Goal: Task Accomplishment & Management: Complete application form

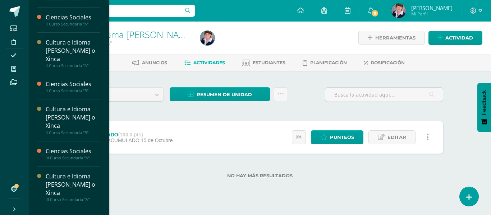
scroll to position [144, 0]
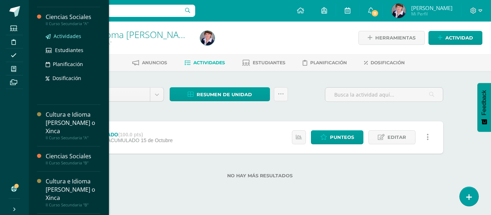
click at [73, 35] on span "Actividades" at bounding box center [68, 36] width 28 height 7
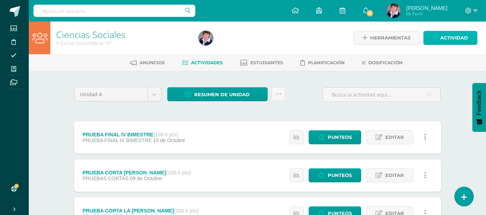
click at [453, 37] on span "Actividad" at bounding box center [454, 37] width 28 height 13
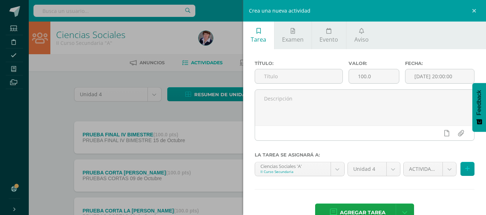
scroll to position [189, 0]
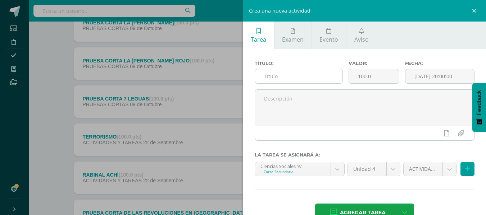
click at [313, 77] on input "text" at bounding box center [298, 76] width 87 height 14
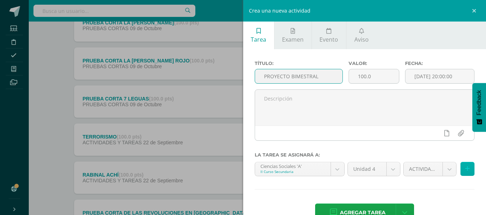
type input "PROYECTO BIMESTRAL"
click at [465, 168] on icon at bounding box center [467, 169] width 5 height 6
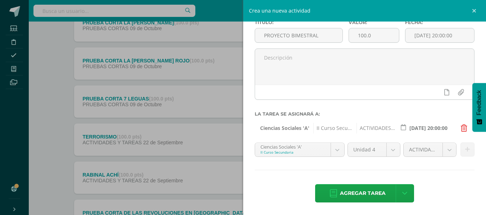
scroll to position [41, 0]
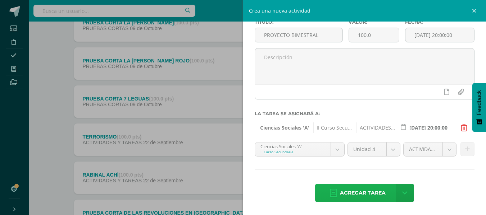
click at [369, 192] on span "Agregar tarea" at bounding box center [363, 194] width 46 height 18
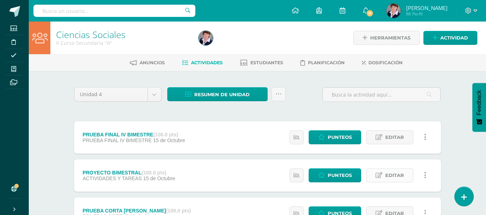
click at [403, 176] on span "Editar" at bounding box center [394, 175] width 19 height 13
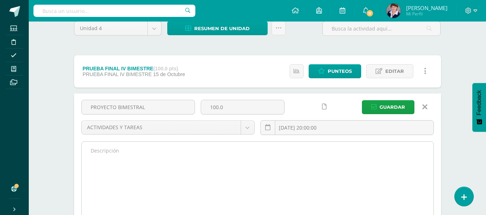
scroll to position [72, 0]
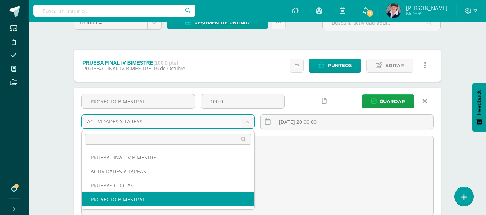
select select "232586"
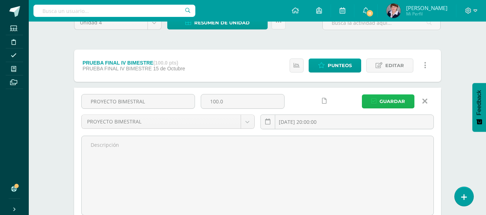
click at [395, 102] on span "Guardar" at bounding box center [393, 101] width 26 height 13
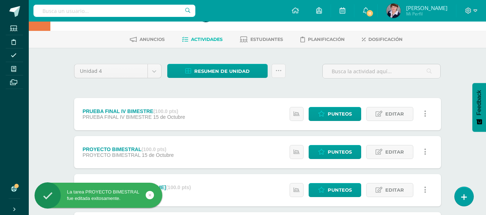
scroll to position [36, 0]
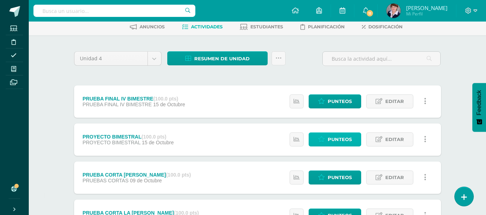
click at [338, 138] on span "Punteos" at bounding box center [340, 139] width 24 height 13
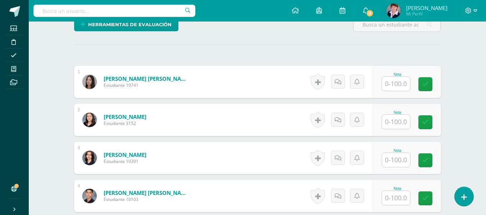
scroll to position [185, 0]
